Goal: Task Accomplishment & Management: Manage account settings

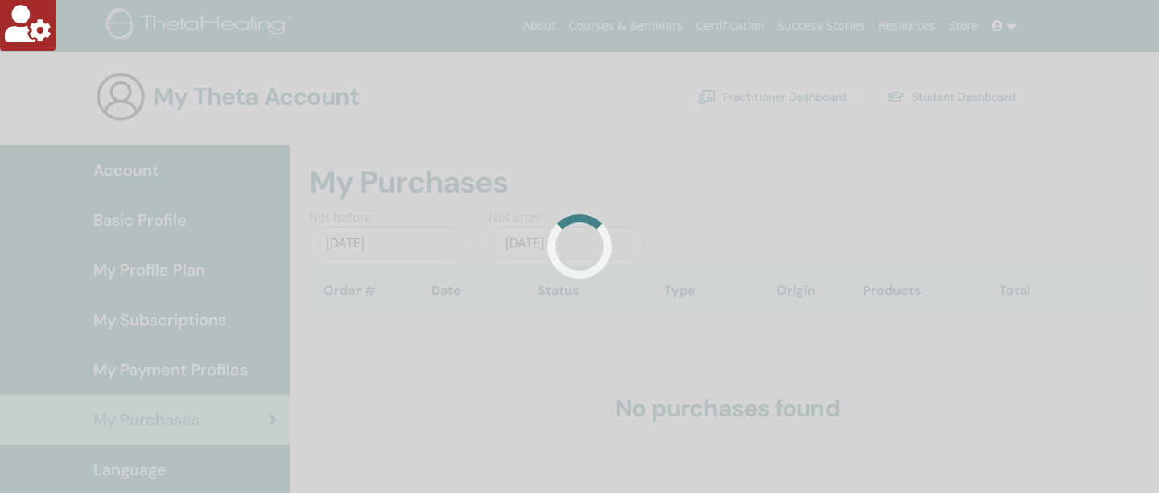
click at [214, 329] on div at bounding box center [579, 246] width 1159 height 493
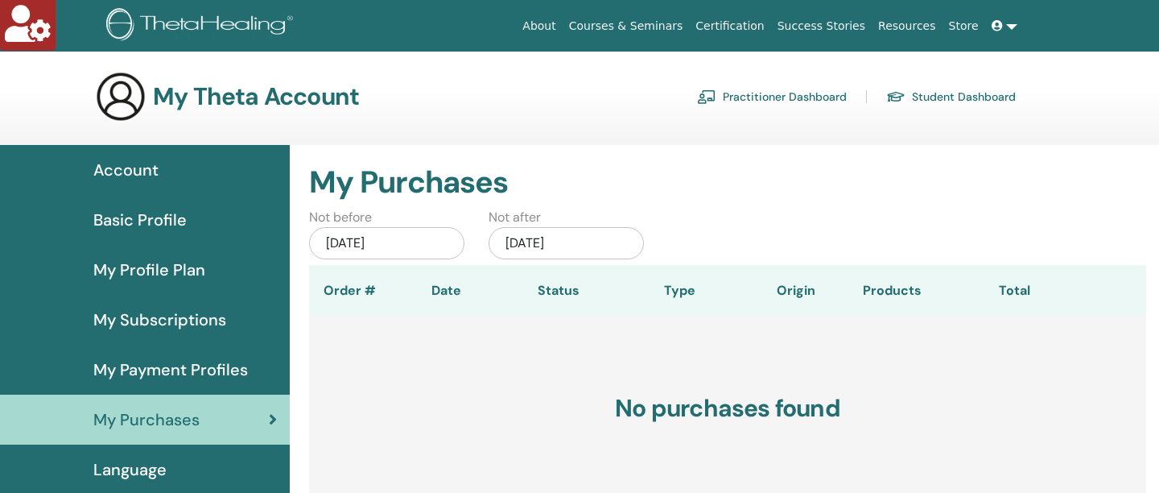
click at [191, 324] on span "My Subscriptions" at bounding box center [159, 319] width 133 height 24
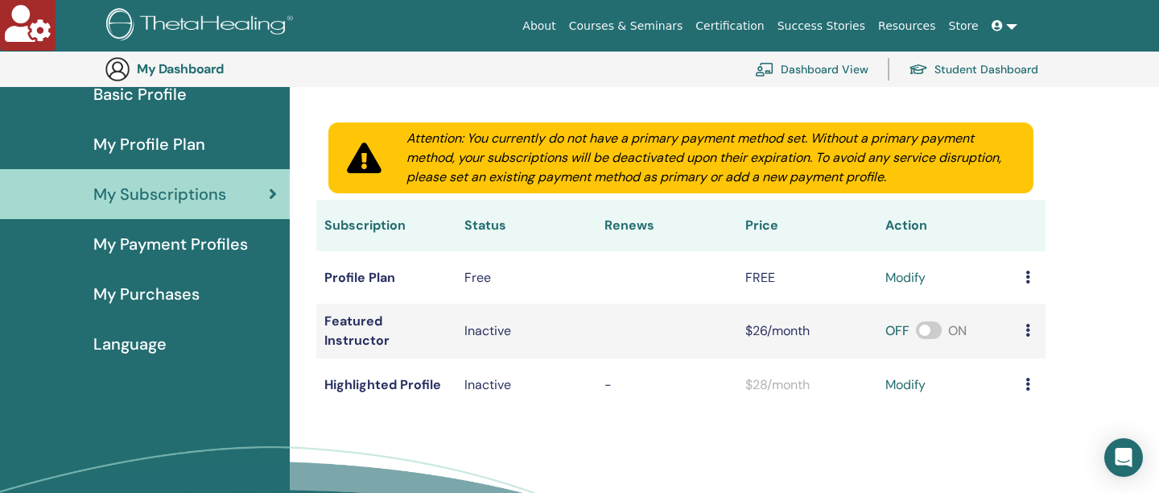
scroll to position [163, 0]
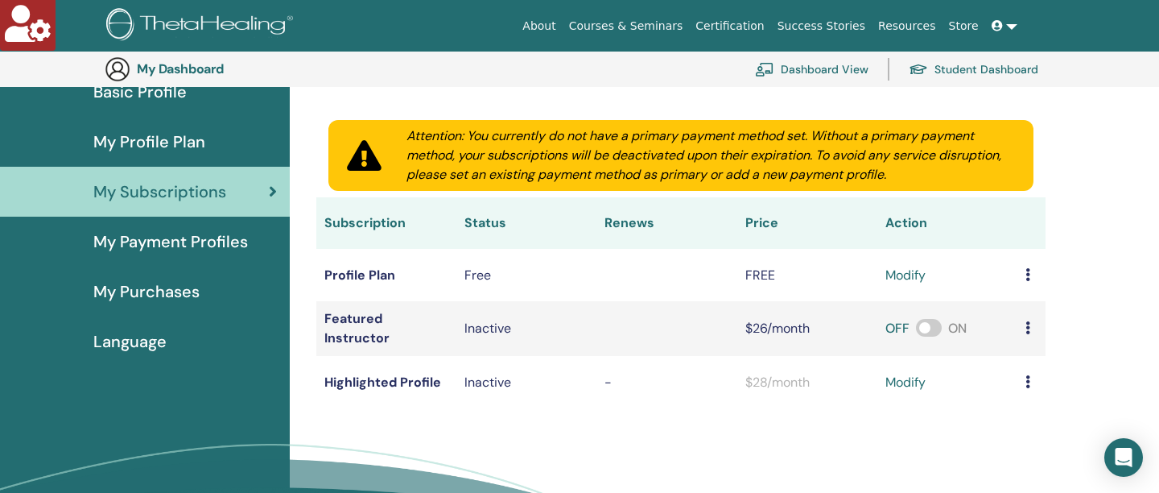
click at [196, 251] on span "My Payment Profiles" at bounding box center [170, 241] width 155 height 24
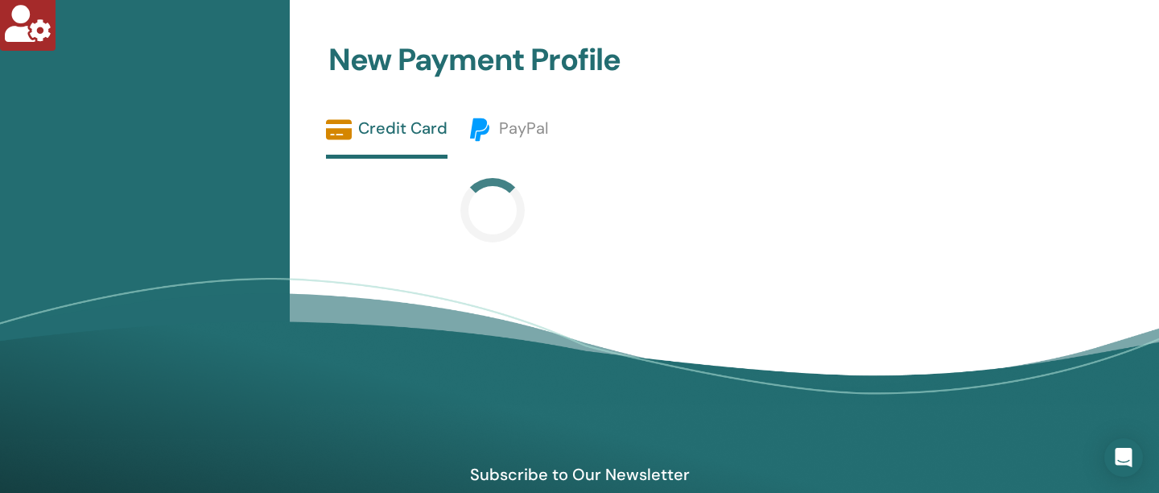
scroll to position [831, 0]
